Goal: Information Seeking & Learning: Learn about a topic

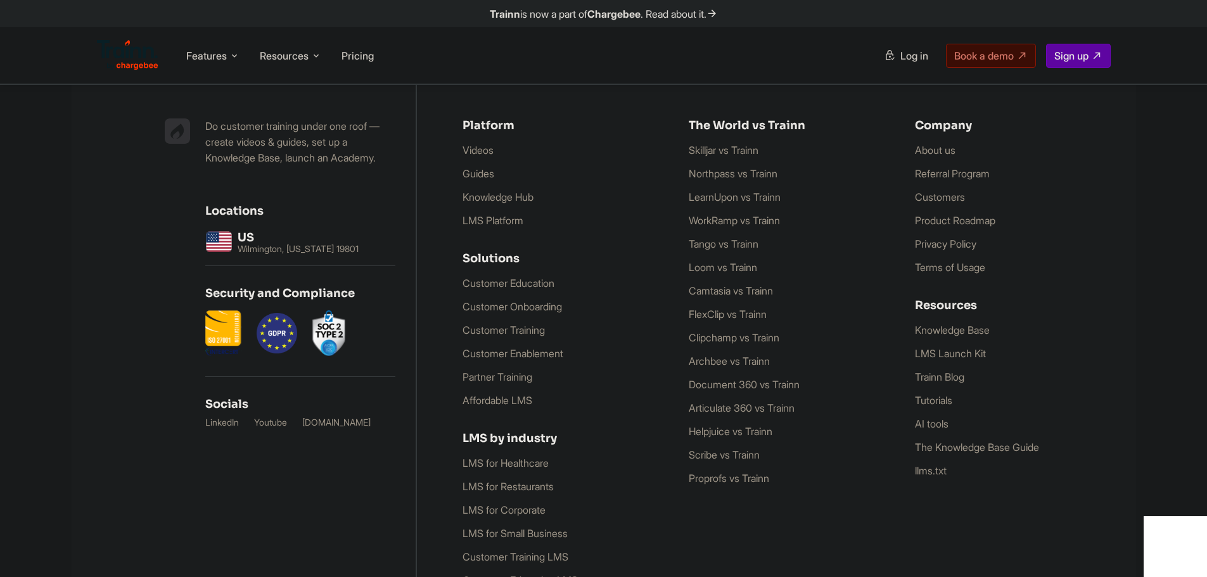
scroll to position [3677, 0]
click at [543, 312] on link "Customer Onboarding" at bounding box center [511, 306] width 99 height 13
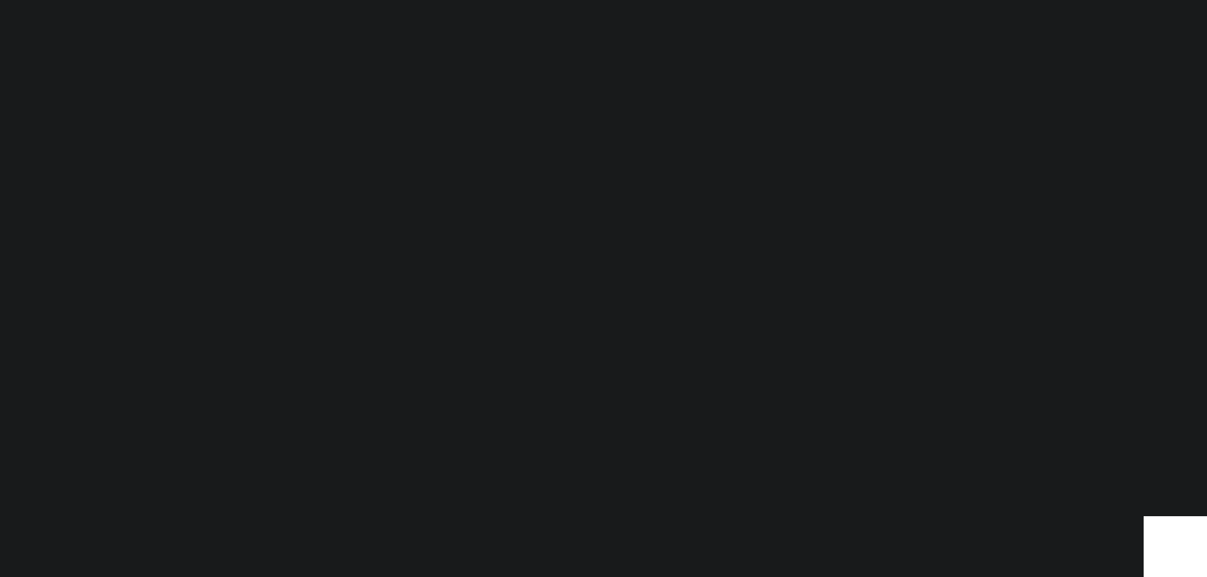
scroll to position [3677, 0]
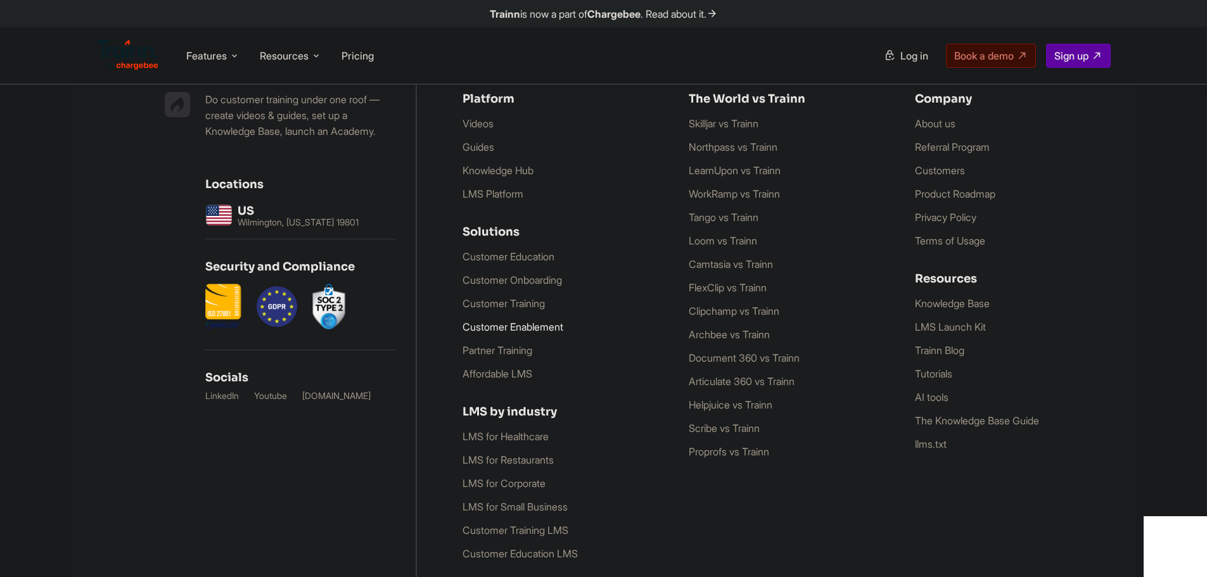
click at [541, 329] on link "Customer Enablement" at bounding box center [512, 327] width 101 height 13
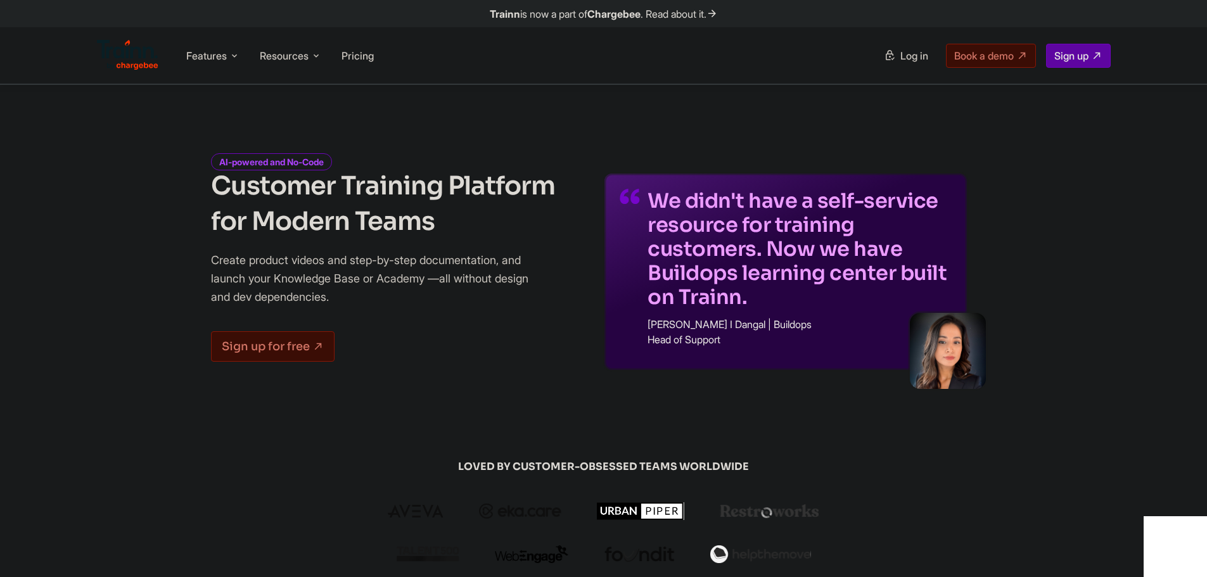
scroll to position [3677, 0]
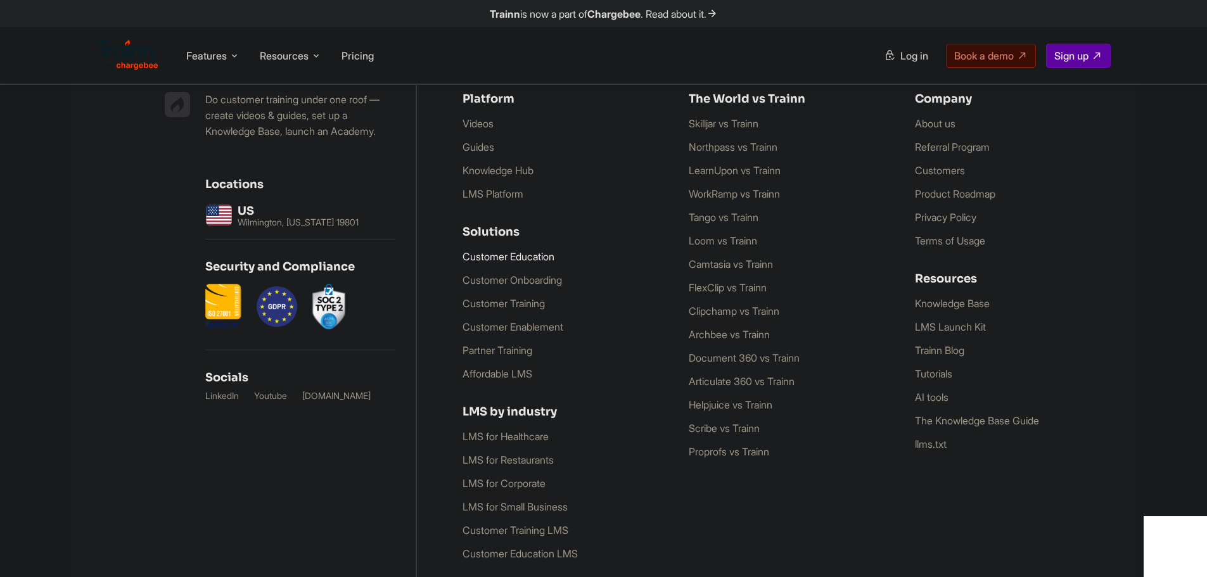
click at [530, 263] on link "Customer Education" at bounding box center [508, 256] width 92 height 13
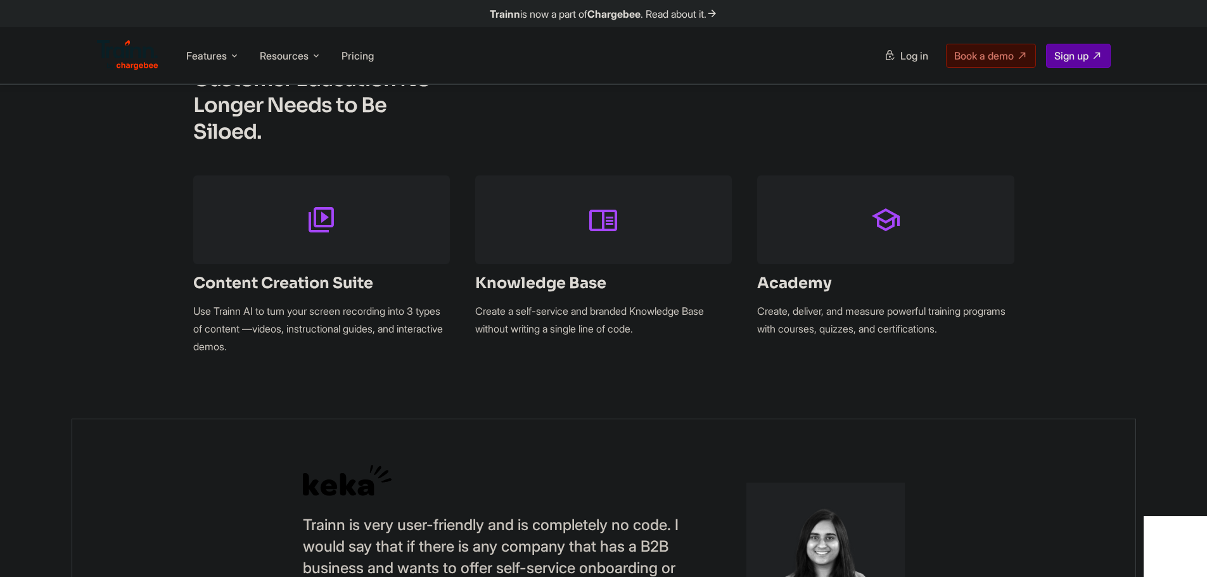
scroll to position [950, 0]
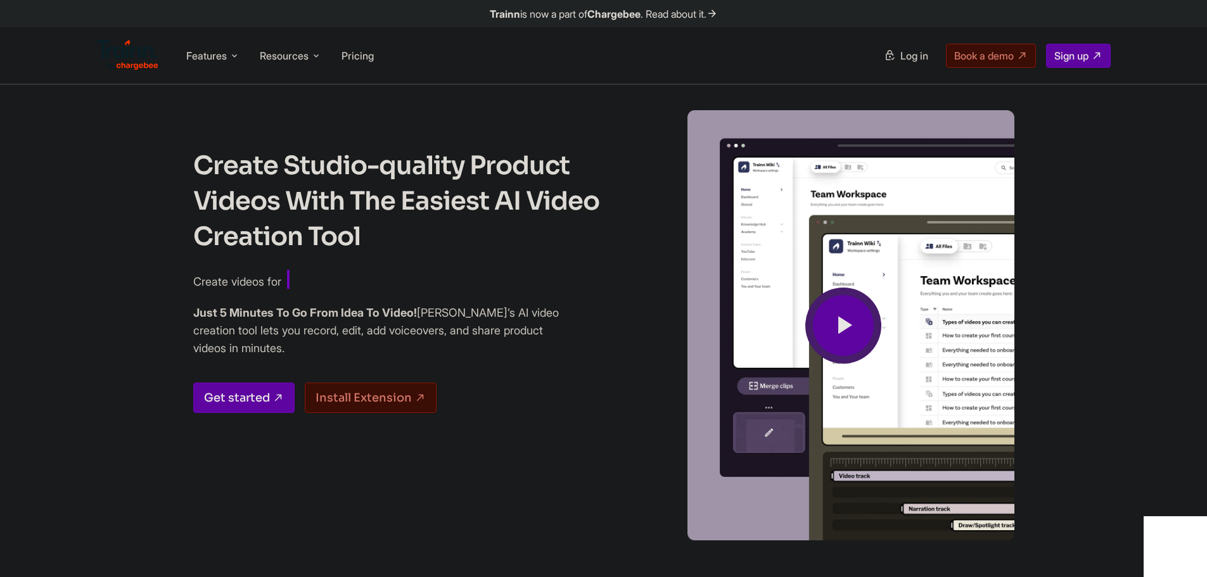
click at [834, 317] on icon at bounding box center [843, 326] width 30 height 42
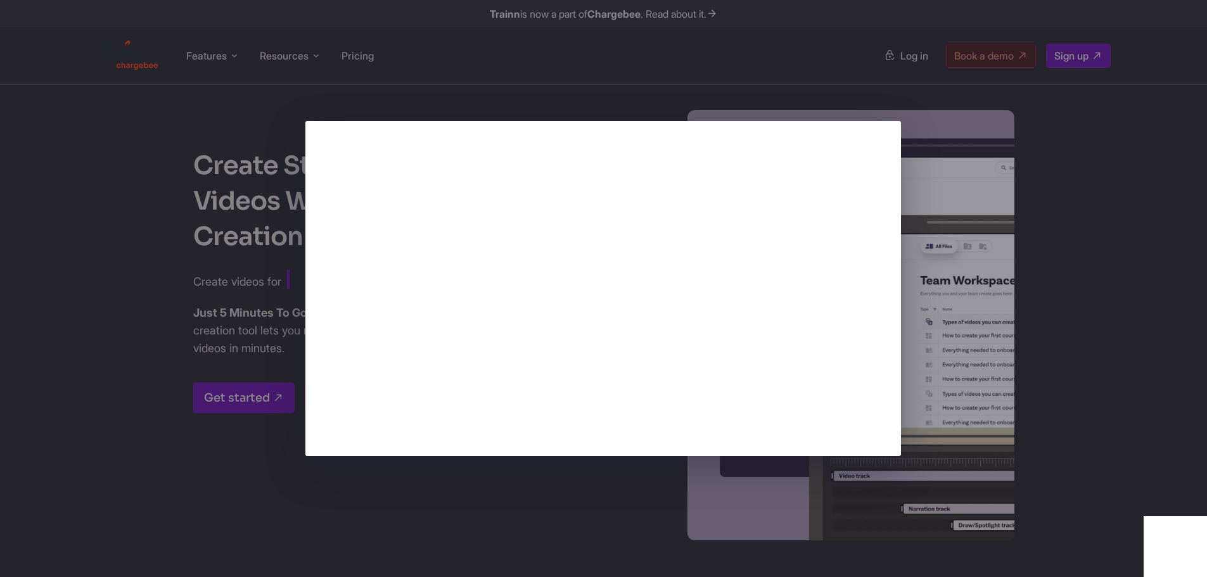
click at [1051, 153] on div at bounding box center [603, 288] width 1207 height 577
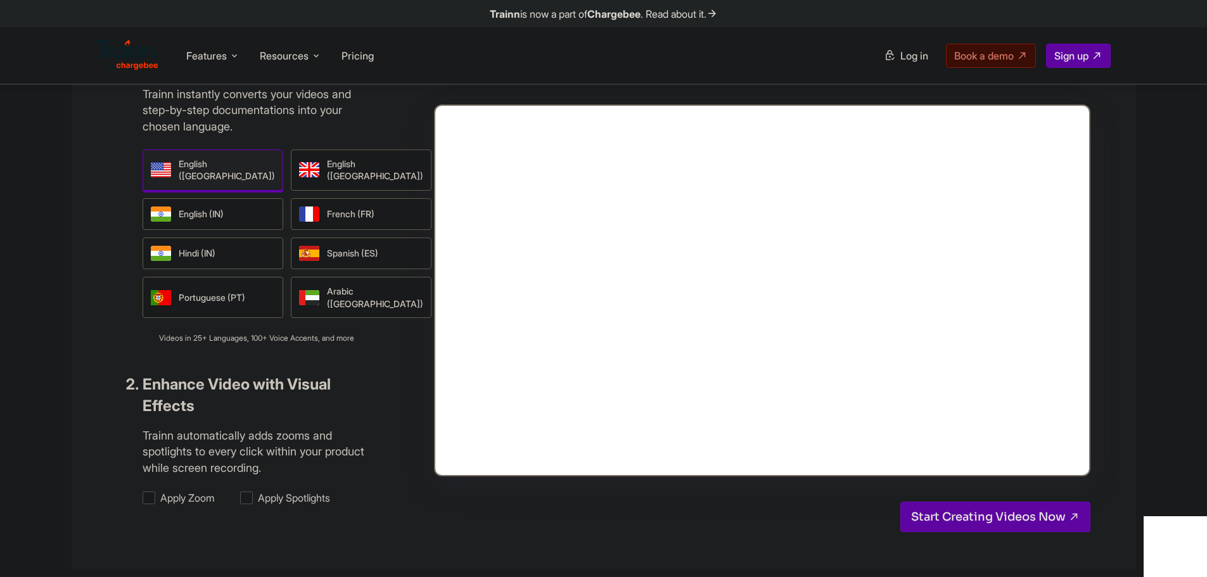
scroll to position [887, 0]
